Goal: Connect with others: Connect with others

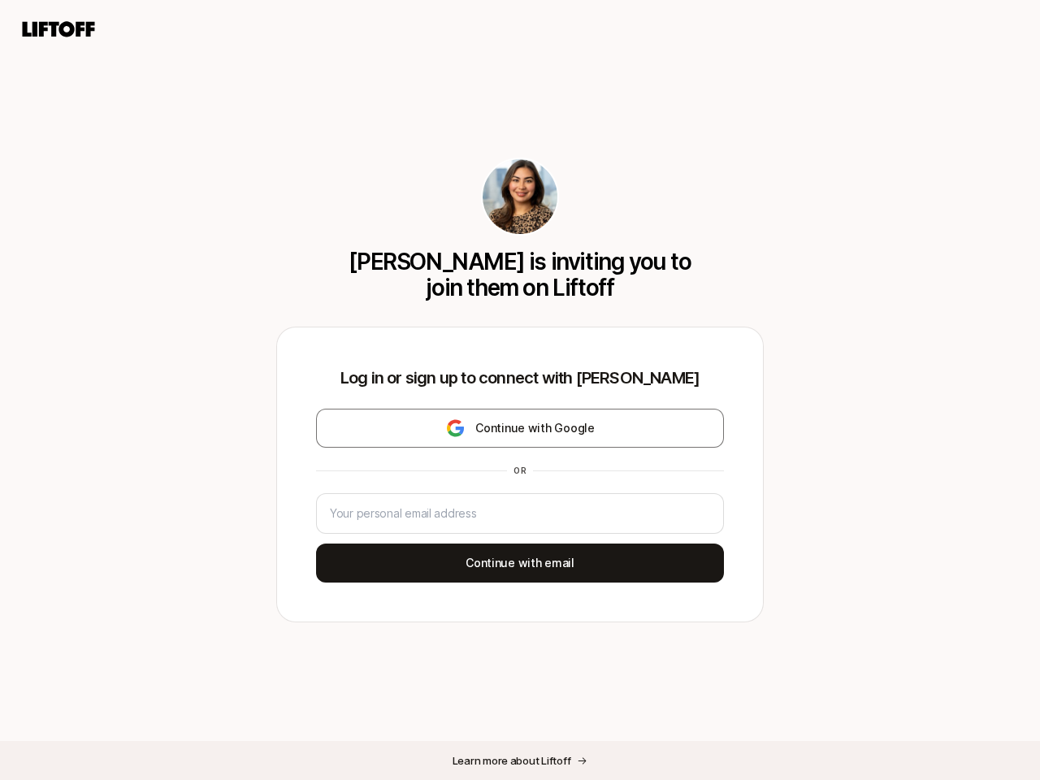
click at [520, 390] on div "Log in or sign up to connect with [PERSON_NAME] Continue with Google or Continu…" at bounding box center [520, 475] width 486 height 294
click at [59, 29] on icon at bounding box center [59, 29] width 78 height 23
click at [520, 428] on div "[PERSON_NAME] is inviting you to join them on Liftoff Log in or sign up to conn…" at bounding box center [520, 390] width 1040 height 780
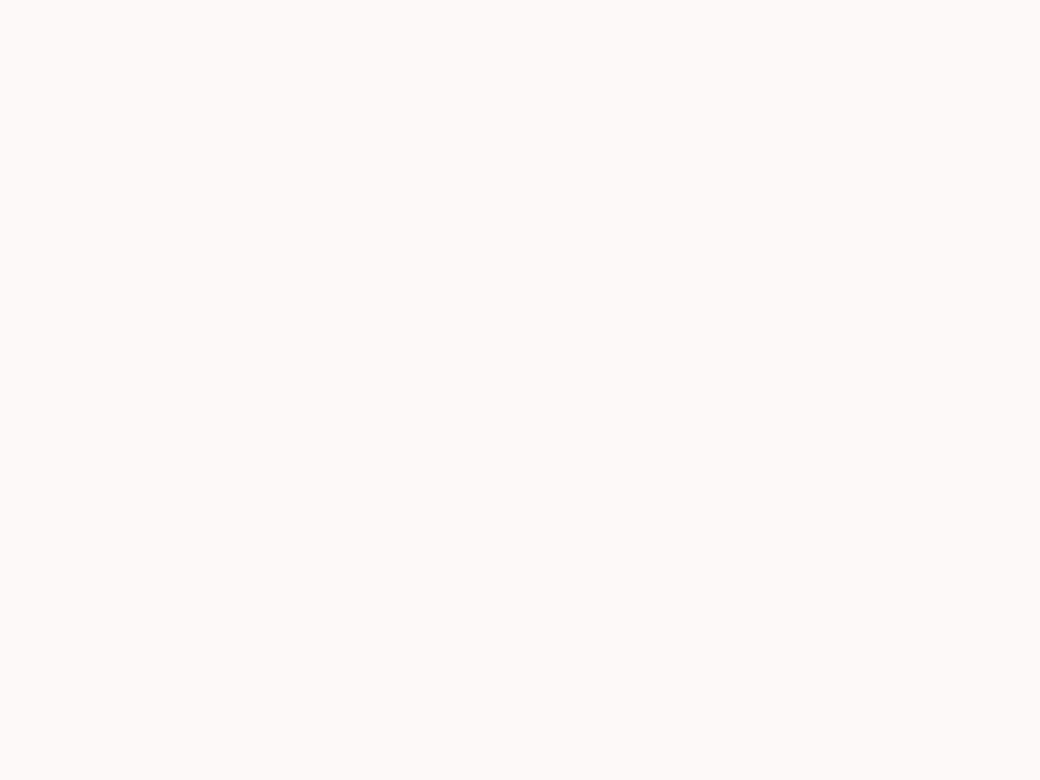
click at [520, 563] on div at bounding box center [520, 390] width 1040 height 780
click at [520, 761] on div at bounding box center [520, 390] width 1040 height 780
